Goal: Transaction & Acquisition: Book appointment/travel/reservation

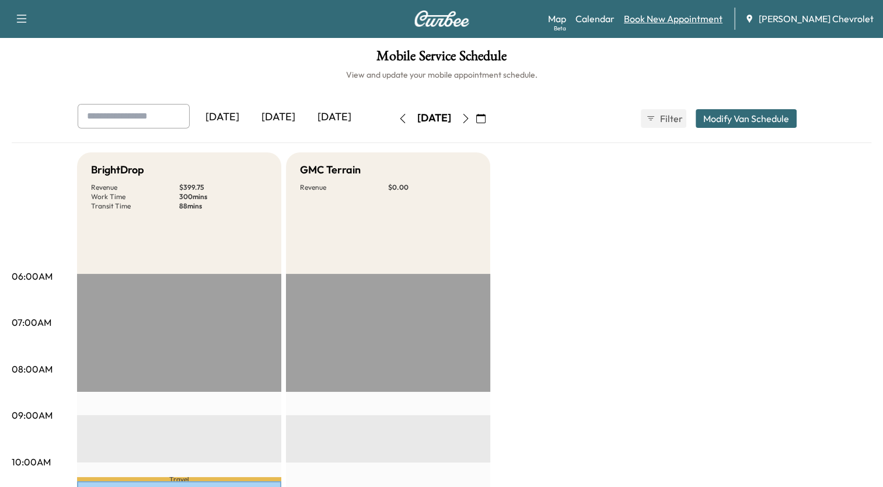
click at [691, 16] on link "Book New Appointment" at bounding box center [673, 19] width 99 height 14
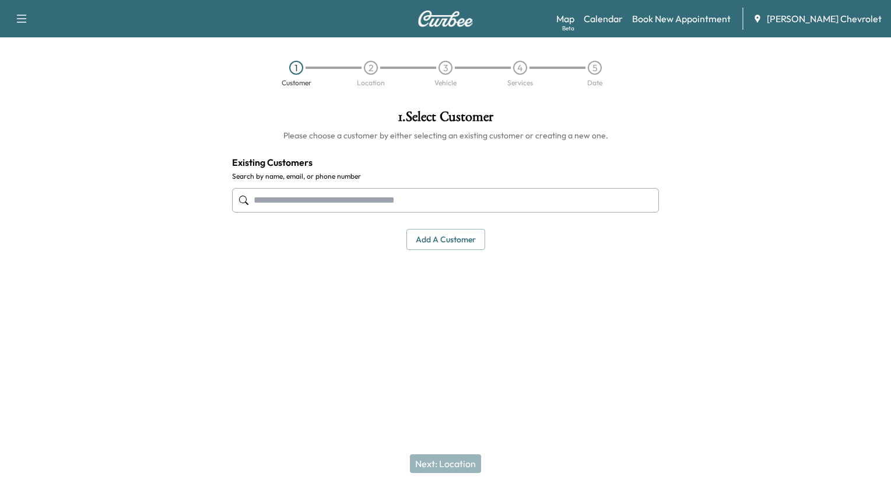
click at [468, 197] on input "text" at bounding box center [445, 200] width 427 height 25
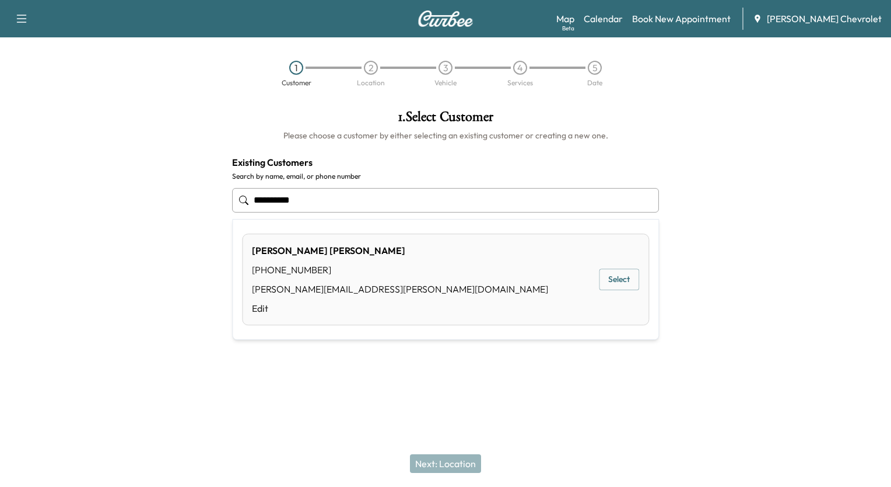
click at [453, 278] on div "[PERSON_NAME] [PHONE_NUMBER] [PERSON_NAME][EMAIL_ADDRESS][PERSON_NAME][DOMAIN_N…" at bounding box center [445, 279] width 407 height 92
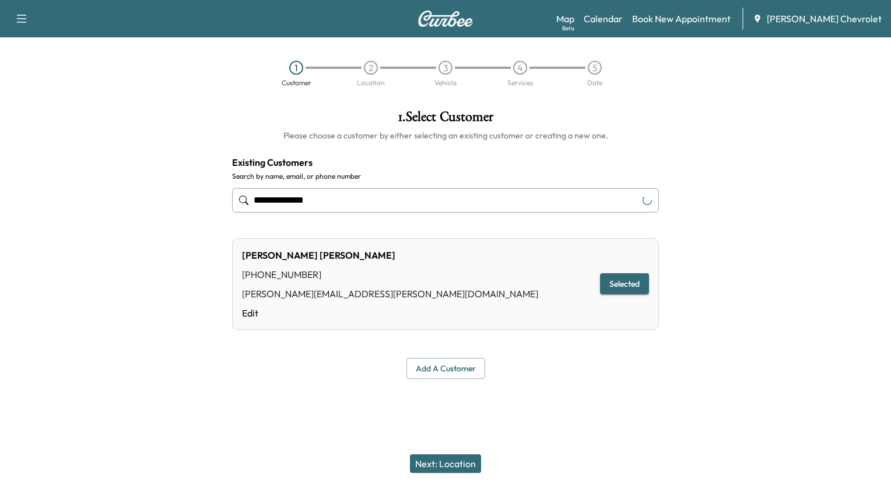
type input "**********"
click at [449, 465] on button "Next: Location" at bounding box center [445, 463] width 71 height 19
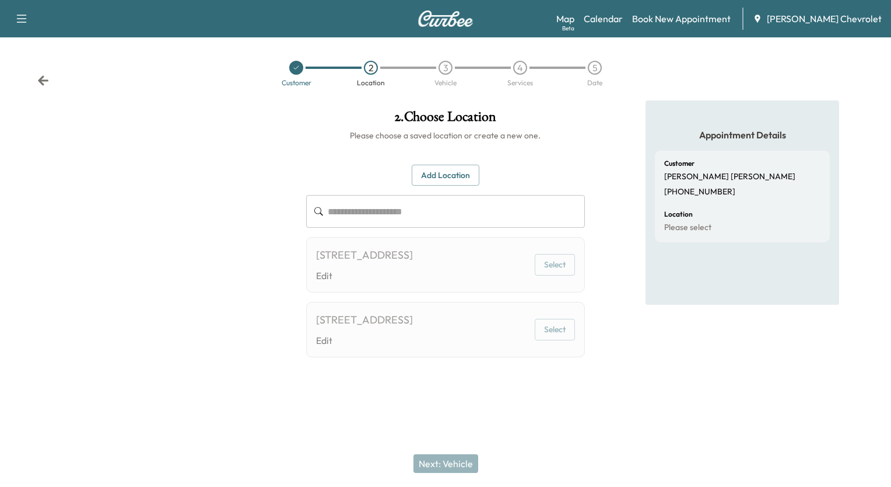
click at [397, 264] on div "[STREET_ADDRESS] Edit" at bounding box center [364, 265] width 97 height 36
click at [413, 257] on div "[STREET_ADDRESS]" at bounding box center [364, 255] width 97 height 16
click at [453, 169] on button "Add Location" at bounding box center [446, 176] width 68 height 22
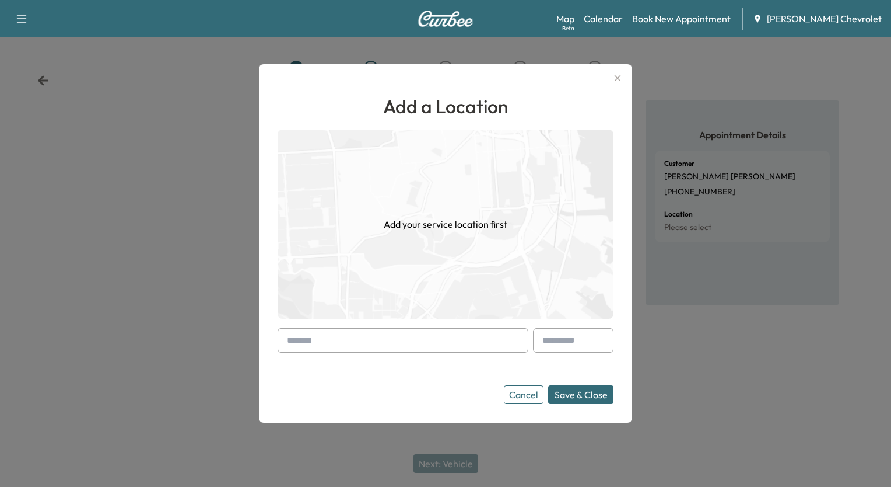
click at [617, 79] on icon "button" at bounding box center [618, 78] width 6 height 6
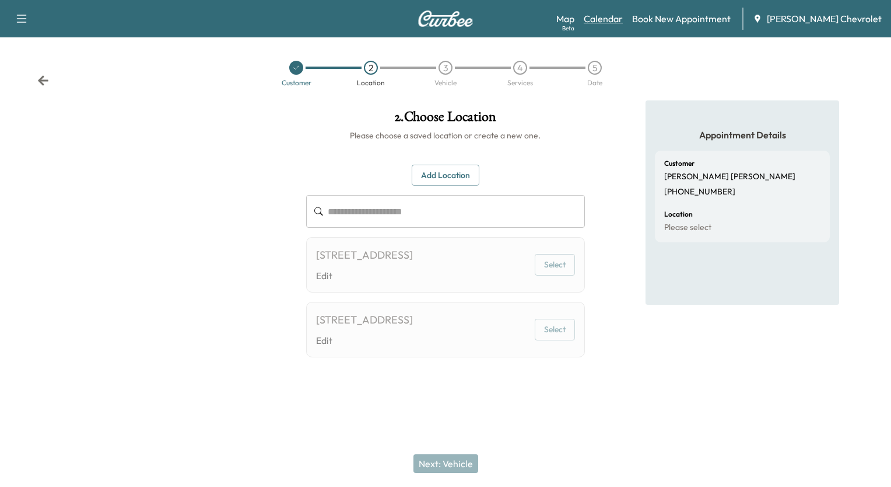
click at [623, 19] on link "Calendar" at bounding box center [603, 19] width 39 height 14
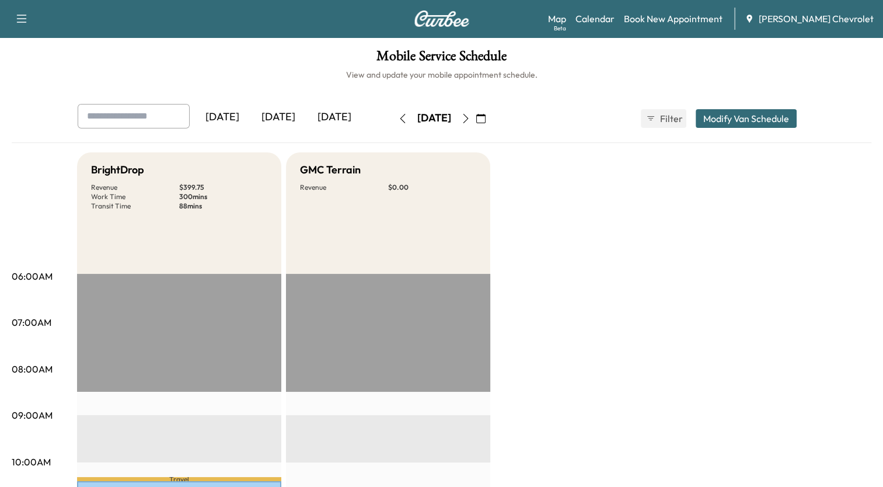
click at [470, 116] on icon "button" at bounding box center [465, 118] width 9 height 9
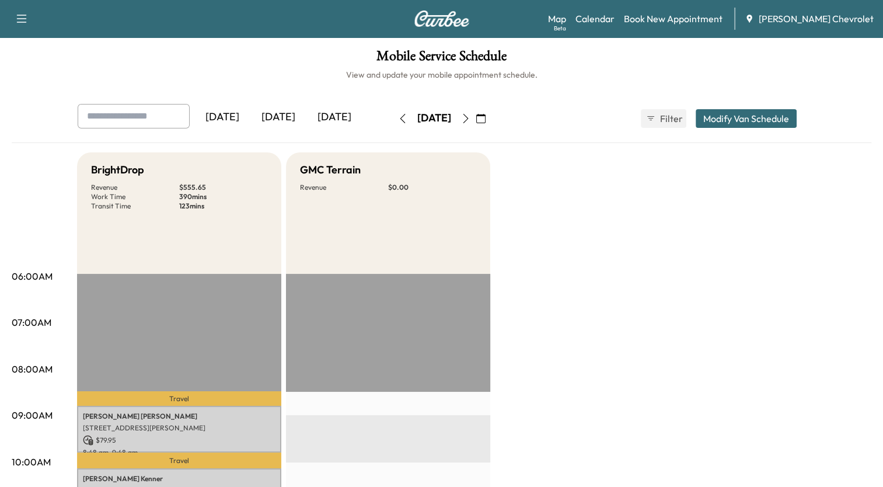
click at [470, 117] on icon "button" at bounding box center [465, 118] width 9 height 9
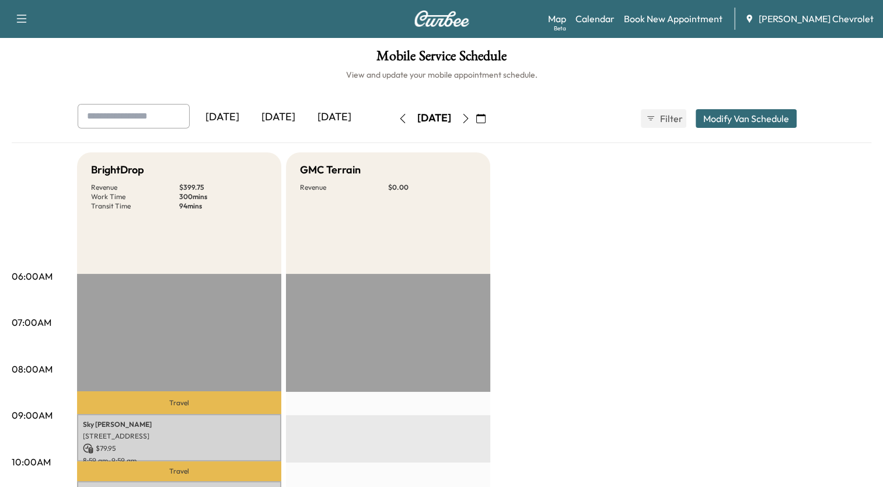
click at [470, 114] on icon "button" at bounding box center [465, 118] width 9 height 9
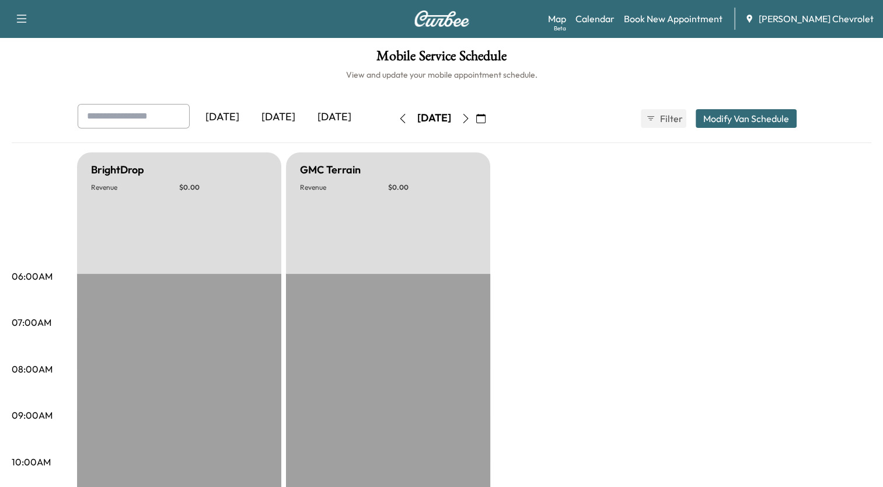
click at [470, 117] on icon "button" at bounding box center [465, 118] width 9 height 9
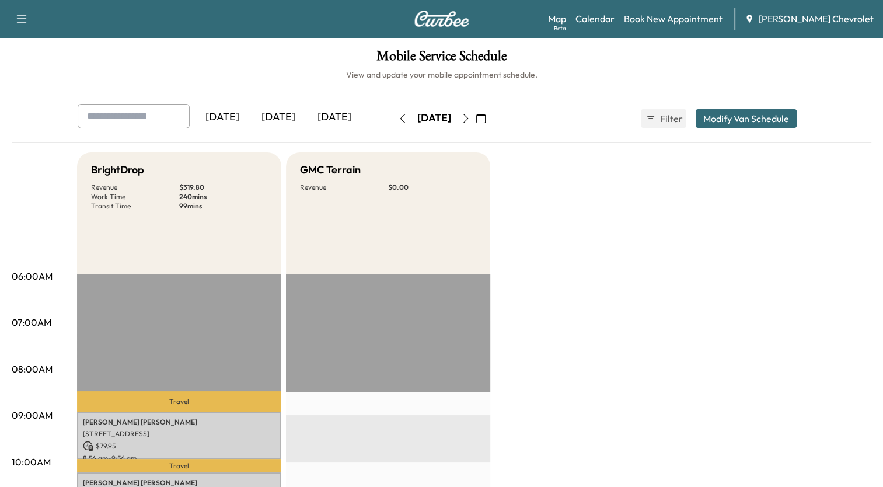
click at [470, 118] on icon "button" at bounding box center [465, 118] width 9 height 9
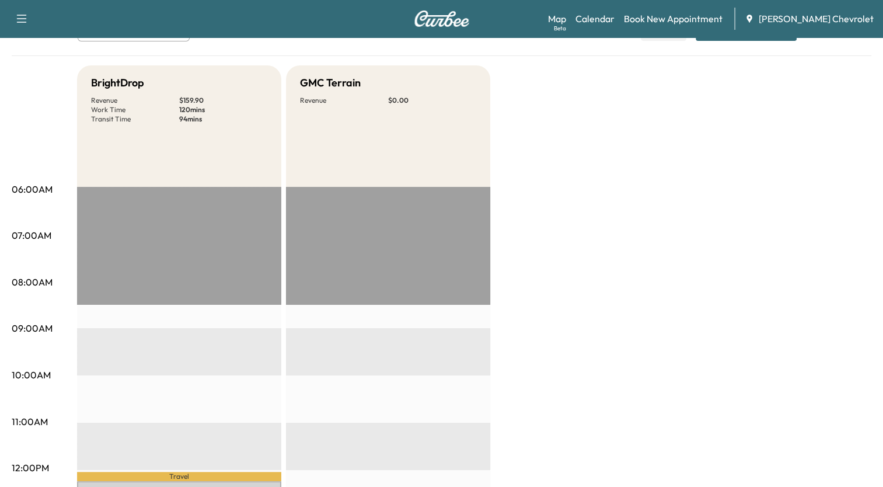
scroll to position [117, 0]
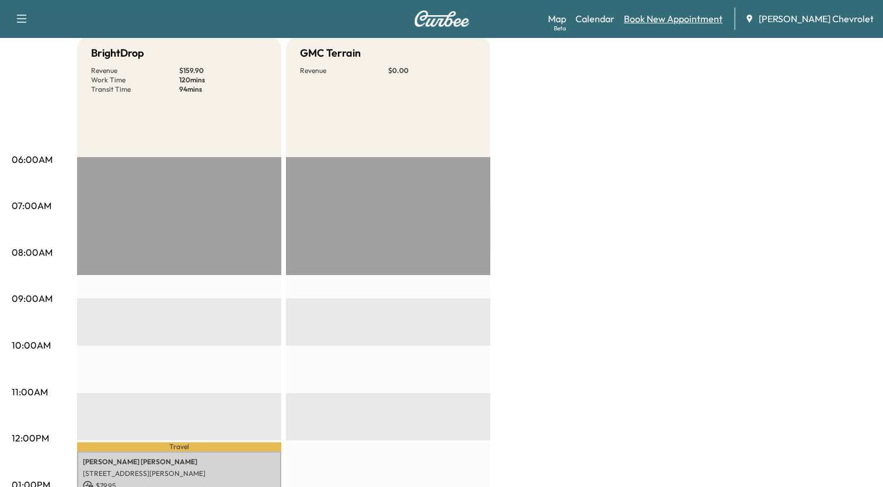
click at [674, 22] on link "Book New Appointment" at bounding box center [673, 19] width 99 height 14
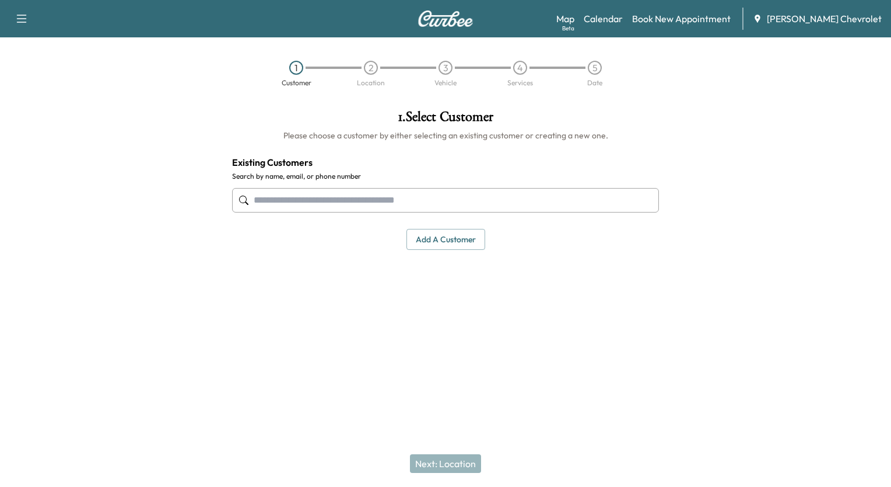
click at [533, 204] on input "text" at bounding box center [445, 200] width 427 height 25
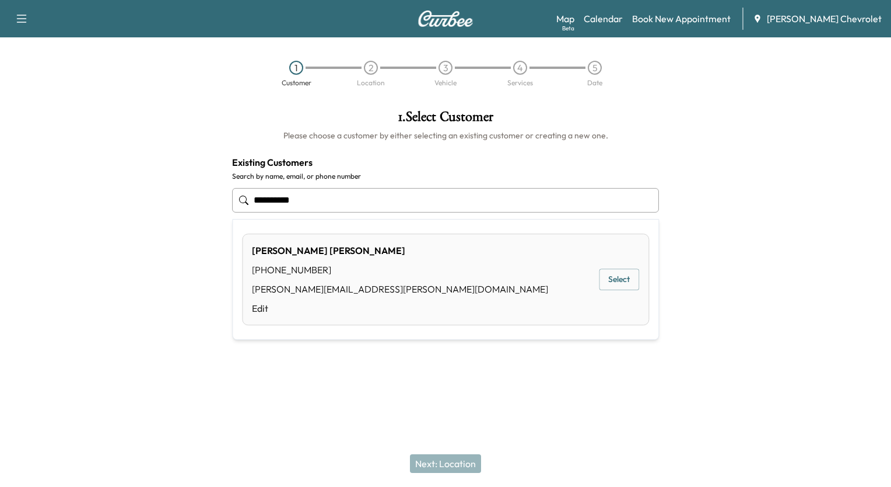
click at [611, 282] on button "Select" at bounding box center [619, 279] width 40 height 22
type input "**********"
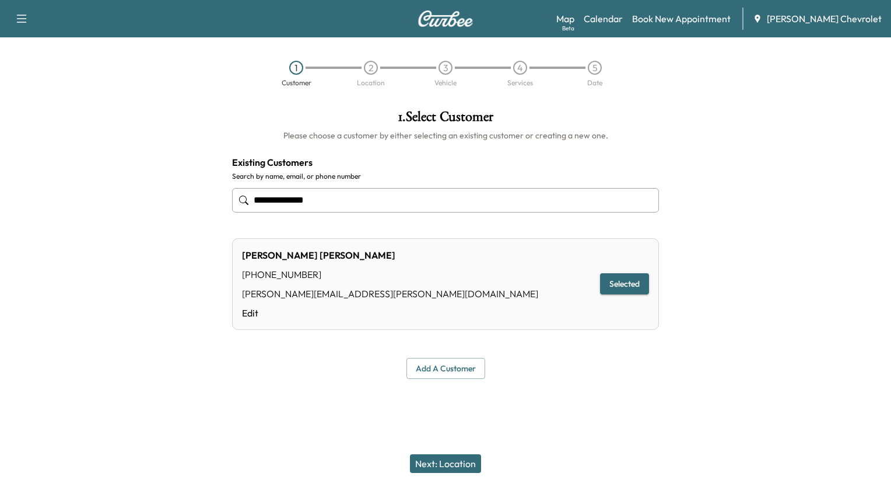
click at [464, 463] on button "Next: Location" at bounding box center [445, 463] width 71 height 19
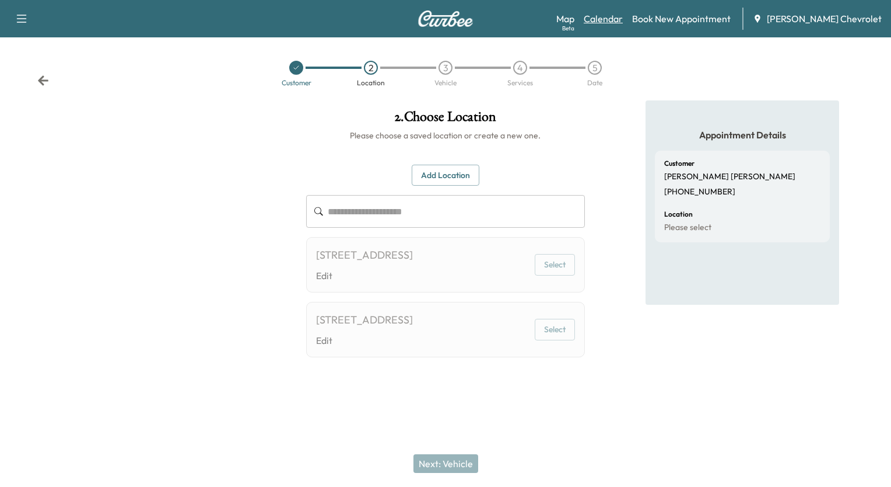
click at [623, 20] on link "Calendar" at bounding box center [603, 19] width 39 height 14
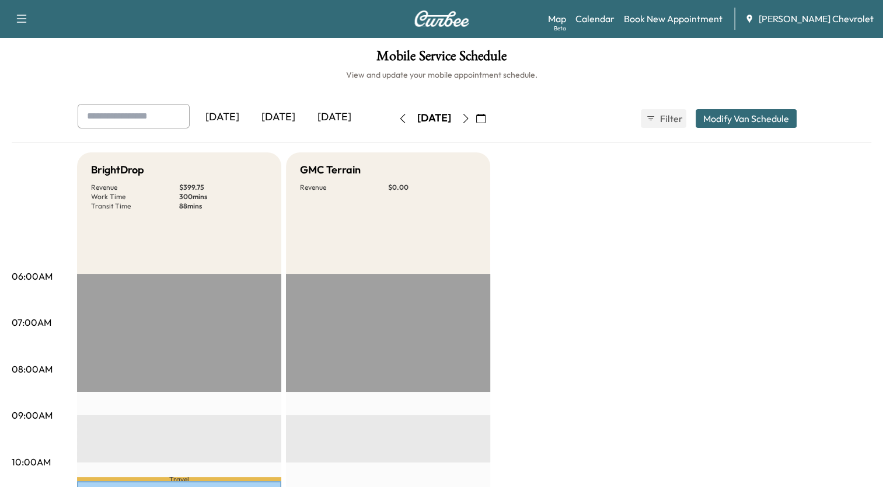
click at [470, 118] on icon "button" at bounding box center [465, 118] width 9 height 9
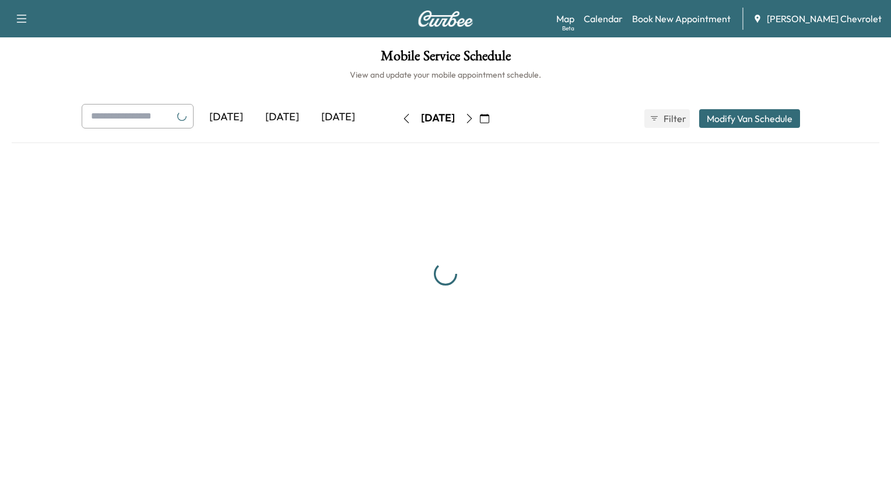
click at [474, 118] on icon "button" at bounding box center [469, 118] width 9 height 9
click at [495, 118] on button "button" at bounding box center [485, 118] width 20 height 19
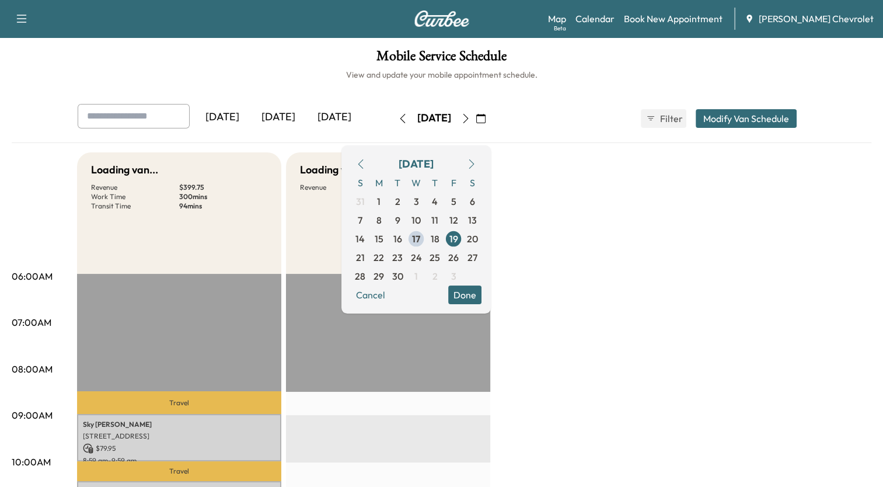
click at [491, 118] on button "button" at bounding box center [481, 118] width 20 height 19
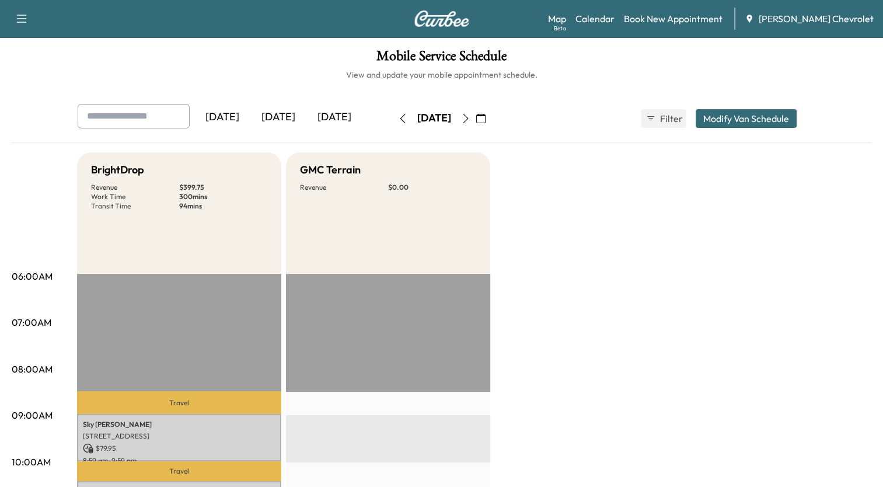
click at [470, 115] on icon "button" at bounding box center [465, 118] width 9 height 9
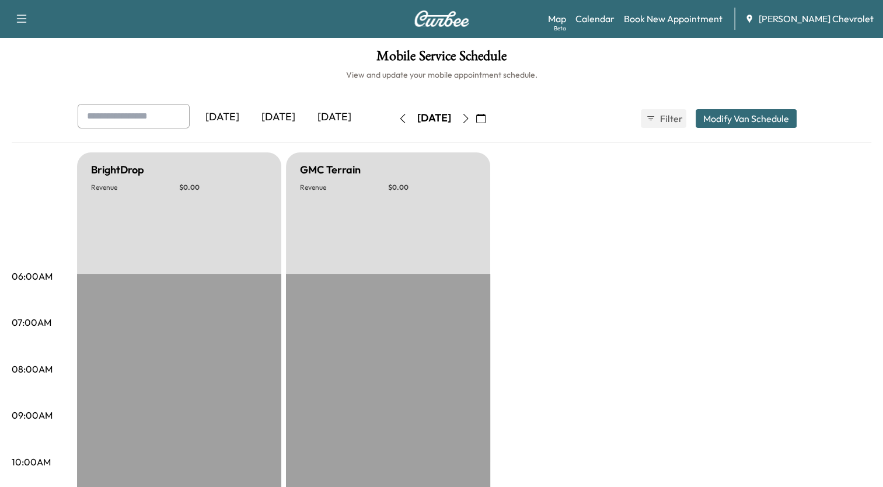
click at [470, 117] on icon "button" at bounding box center [465, 118] width 9 height 9
click at [491, 117] on button "button" at bounding box center [481, 118] width 20 height 19
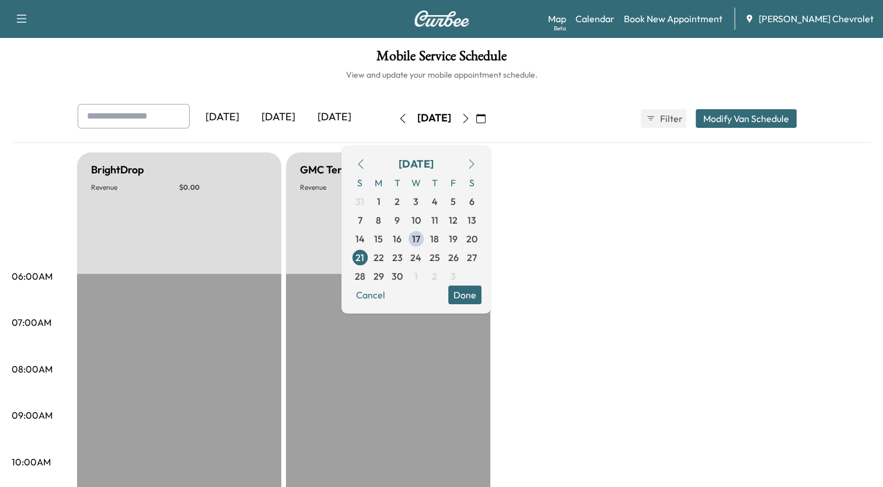
click at [470, 117] on icon "button" at bounding box center [465, 118] width 9 height 9
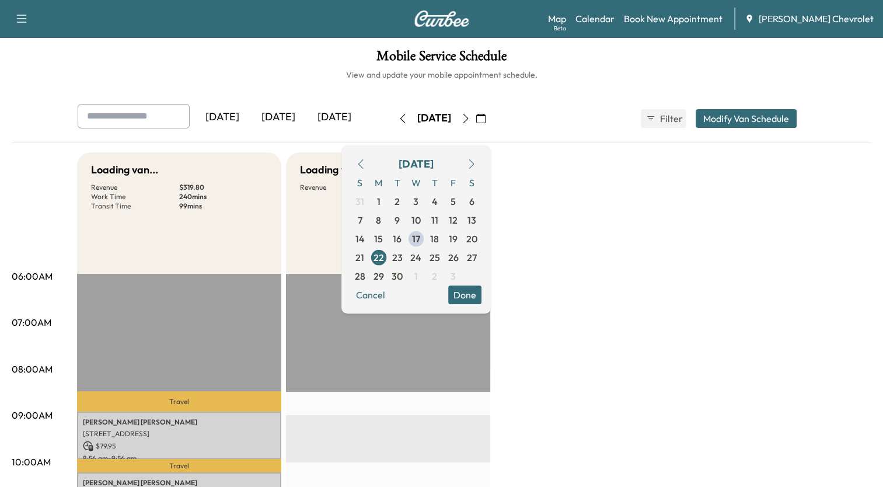
click at [470, 117] on icon "button" at bounding box center [465, 118] width 9 height 9
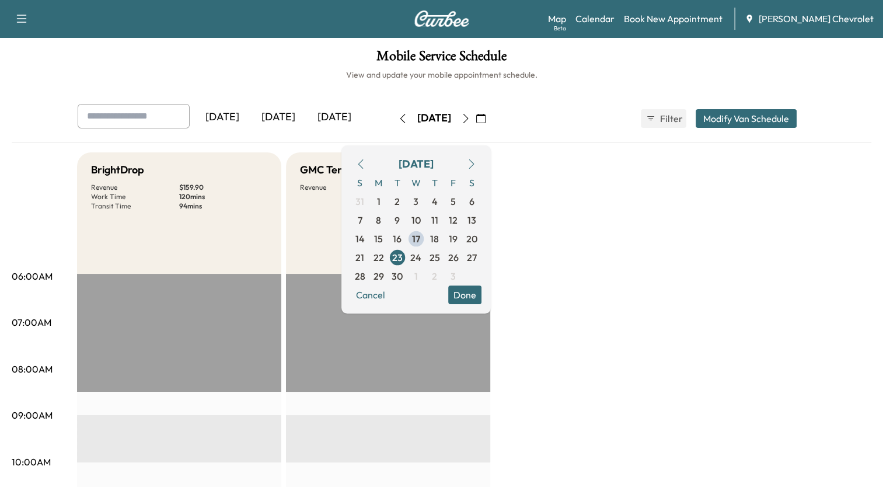
click at [481, 298] on button "Done" at bounding box center [464, 294] width 33 height 19
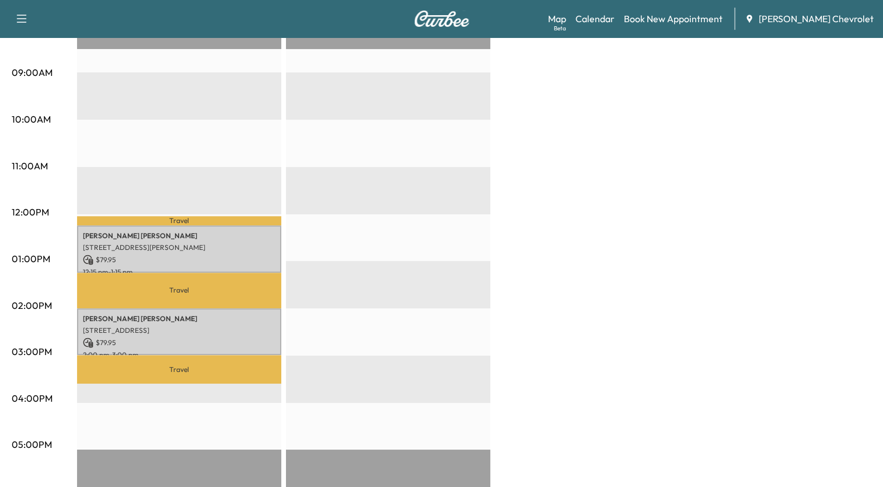
scroll to position [350, 0]
